Goal: Check status: Check status

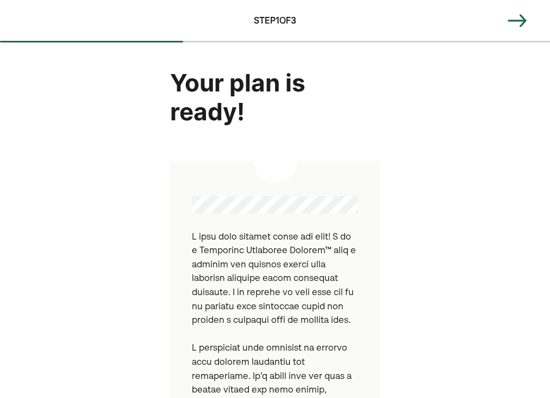
click at [519, 23] on img at bounding box center [518, 21] width 22 height 22
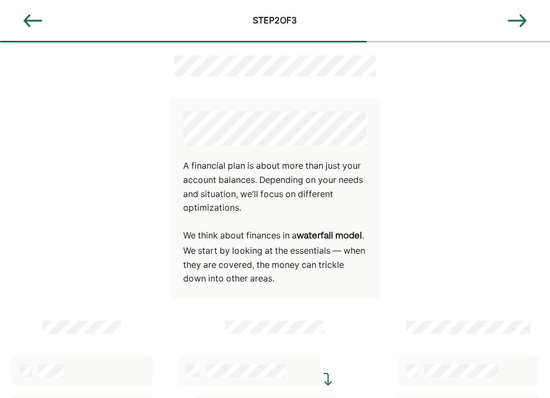
click at [519, 23] on img at bounding box center [518, 21] width 22 height 22
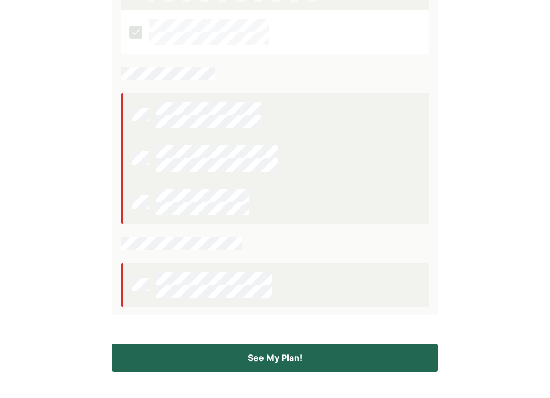
scroll to position [350, 0]
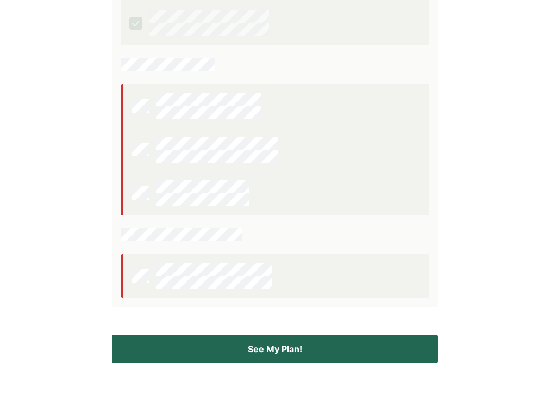
click at [331, 350] on button "See My Plan!" at bounding box center [275, 349] width 326 height 28
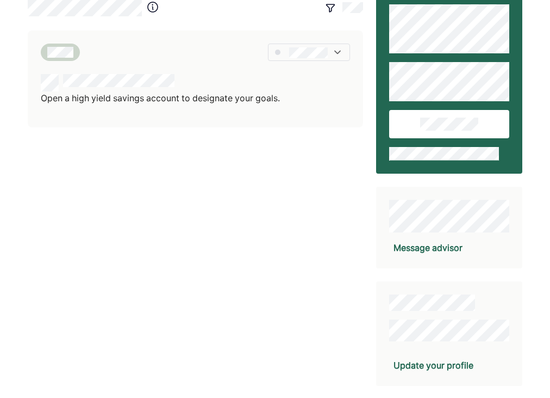
scroll to position [0, 0]
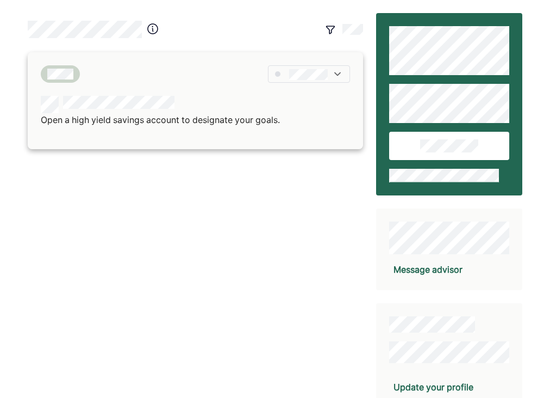
click at [197, 92] on div "Open a high yield savings account to designate your goals." at bounding box center [196, 100] width 336 height 97
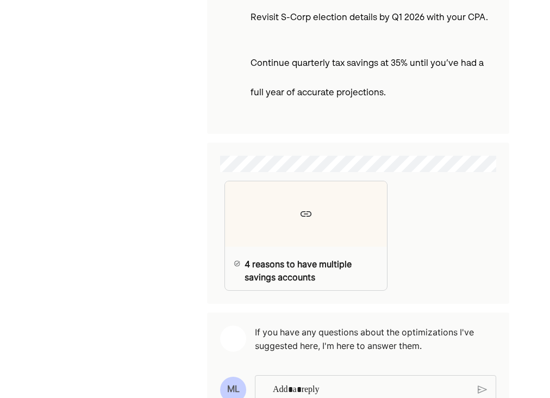
scroll to position [2957, 0]
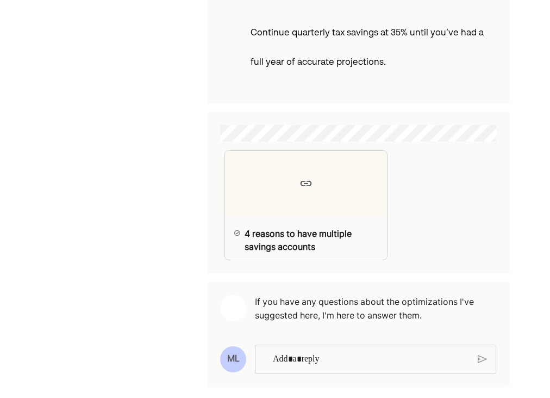
click at [401, 353] on p "Rich Text Editor. Editing area: main" at bounding box center [371, 359] width 197 height 14
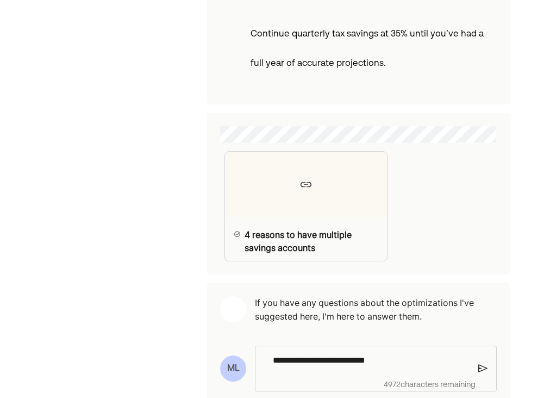
click at [478, 356] on div "**********" at bounding box center [376, 368] width 242 height 46
click at [482, 363] on img at bounding box center [483, 368] width 9 height 10
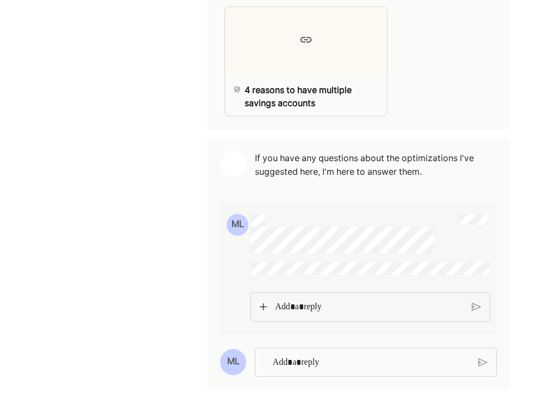
scroll to position [3112, 0]
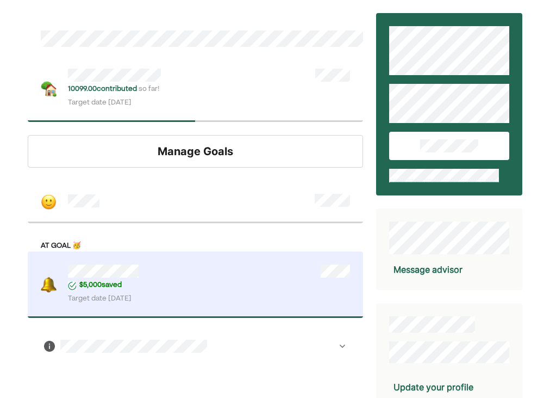
click at [142, 96] on div "10099.00 contributed so far! Target date Jan 2027" at bounding box center [115, 89] width 94 height 40
